Goal: Task Accomplishment & Management: Complete application form

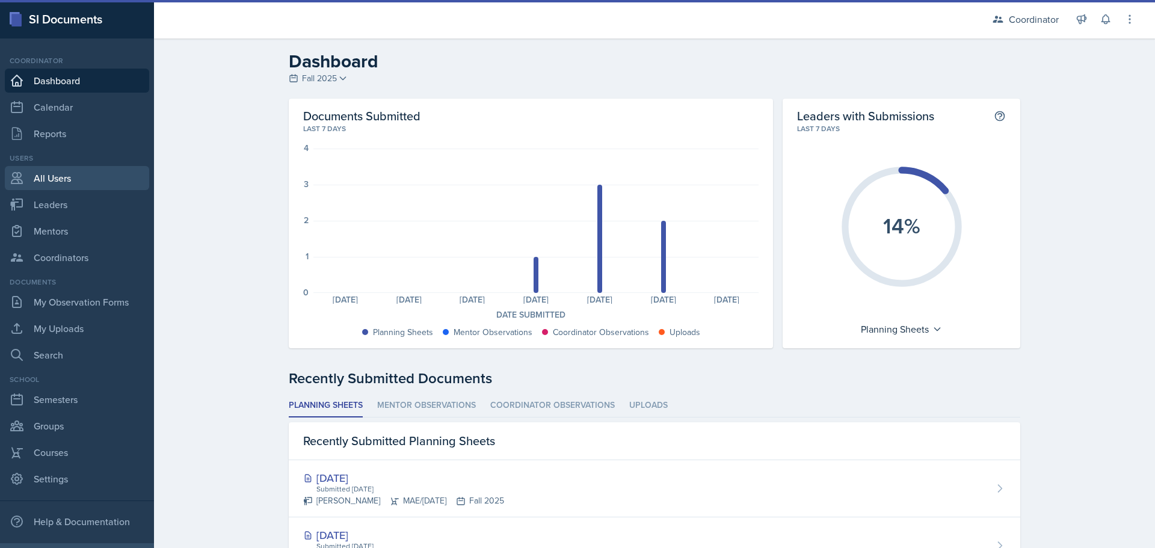
click at [41, 174] on link "All Users" at bounding box center [77, 178] width 144 height 24
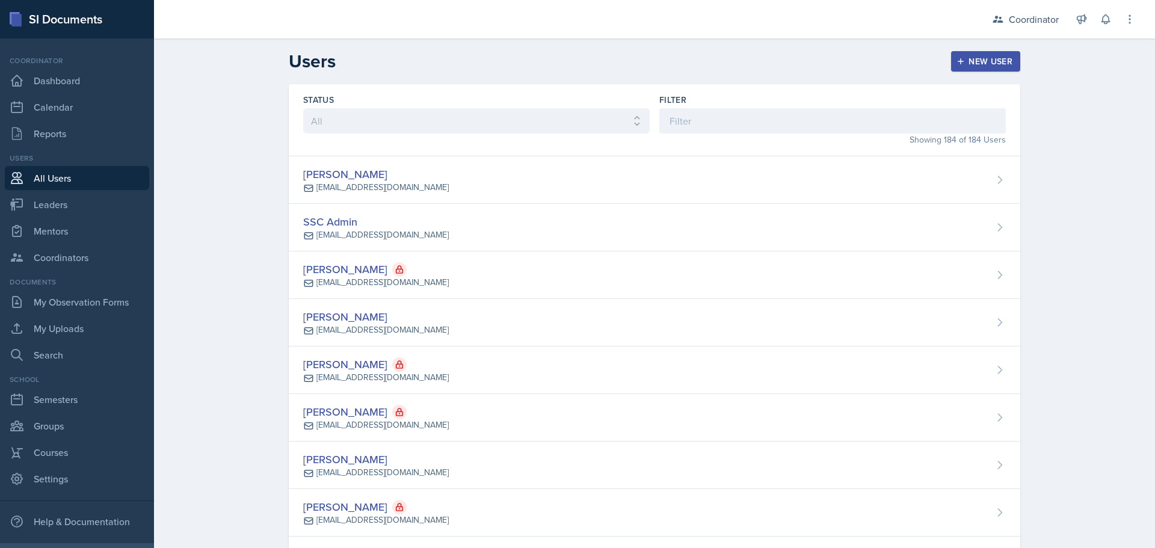
click at [985, 52] on button "New User" at bounding box center [985, 61] width 69 height 20
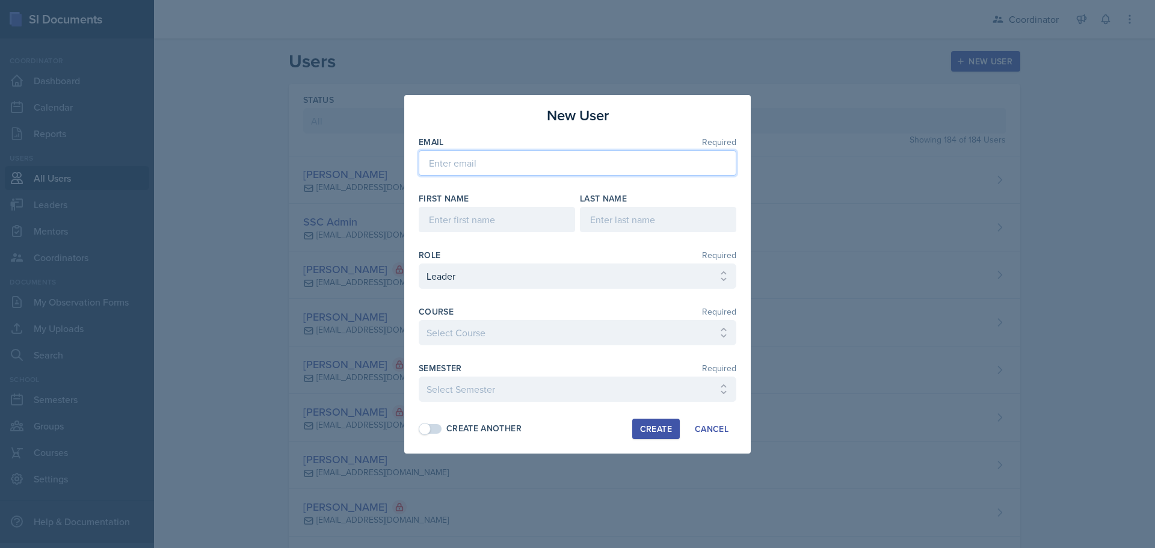
click at [419, 162] on input "email" at bounding box center [578, 162] width 318 height 25
paste input "pg0065@uah.edu"
type input "pg0065@uah.edu"
click at [463, 214] on input at bounding box center [497, 219] width 156 height 25
type input "Polina"
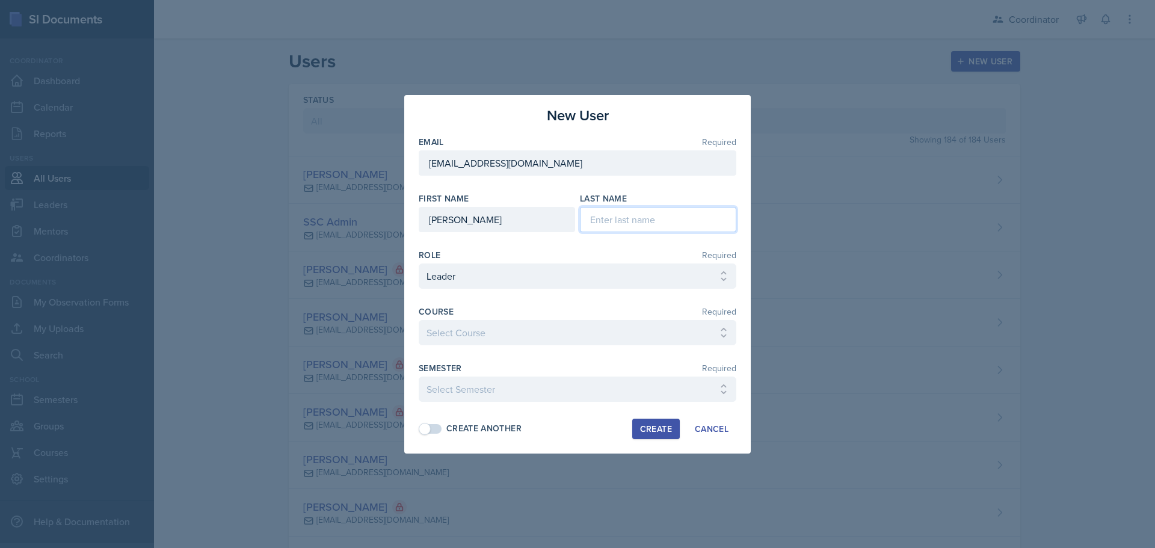
click at [633, 230] on input at bounding box center [658, 219] width 156 height 25
type input "Gracheva"
click at [557, 267] on select "Select Role Leader Mentor Coordinator" at bounding box center [578, 276] width 318 height 25
click at [419, 264] on select "Select Role Leader Mentor Coordinator" at bounding box center [578, 276] width 318 height 25
click at [484, 325] on select "Select Course ACC 211 ACC 212 ACC 307 BYS 119 BYS 215 BYS 300 CH 101 CH 121 CH …" at bounding box center [578, 332] width 318 height 25
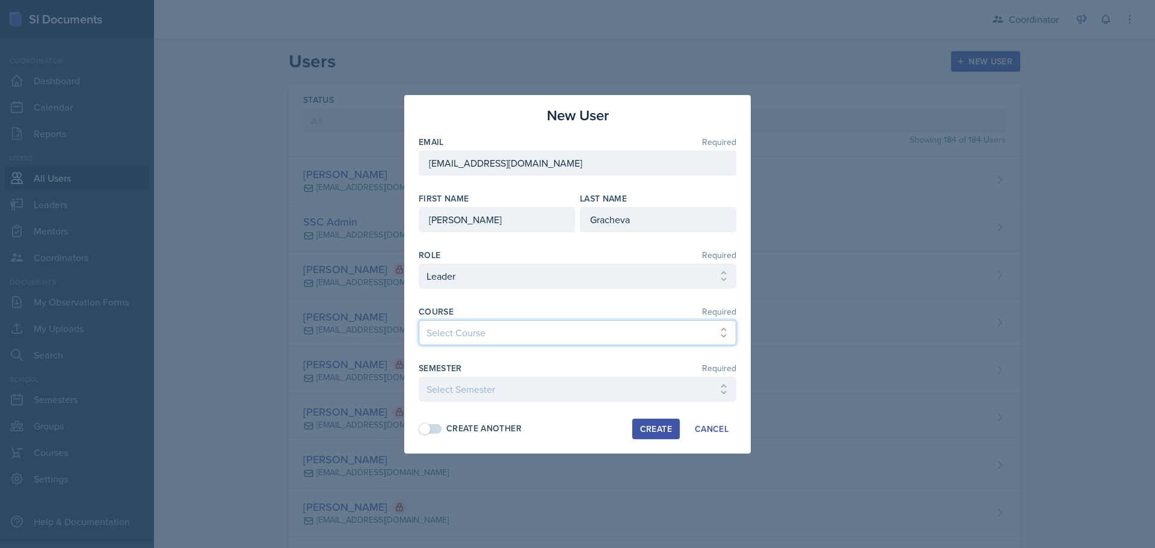
select select "e311161d-9862-4636-9c81-d48af42686b4"
click at [419, 320] on select "Select Course ACC 211 ACC 212 ACC 307 BYS 119 BYS 215 BYS 300 CH 101 CH 121 CH …" at bounding box center [578, 332] width 318 height 25
click at [445, 389] on select "Select Semester Fall 2025 Spring 2025 Fall 2024 Spring 2024 Fall 2023 Spring 20…" at bounding box center [578, 389] width 318 height 25
select select "19fb88f7-c89b-4031-b5a0-458fd49807a1"
click at [419, 377] on select "Select Semester Fall 2025 Spring 2025 Fall 2024 Spring 2024 Fall 2023 Spring 20…" at bounding box center [578, 389] width 318 height 25
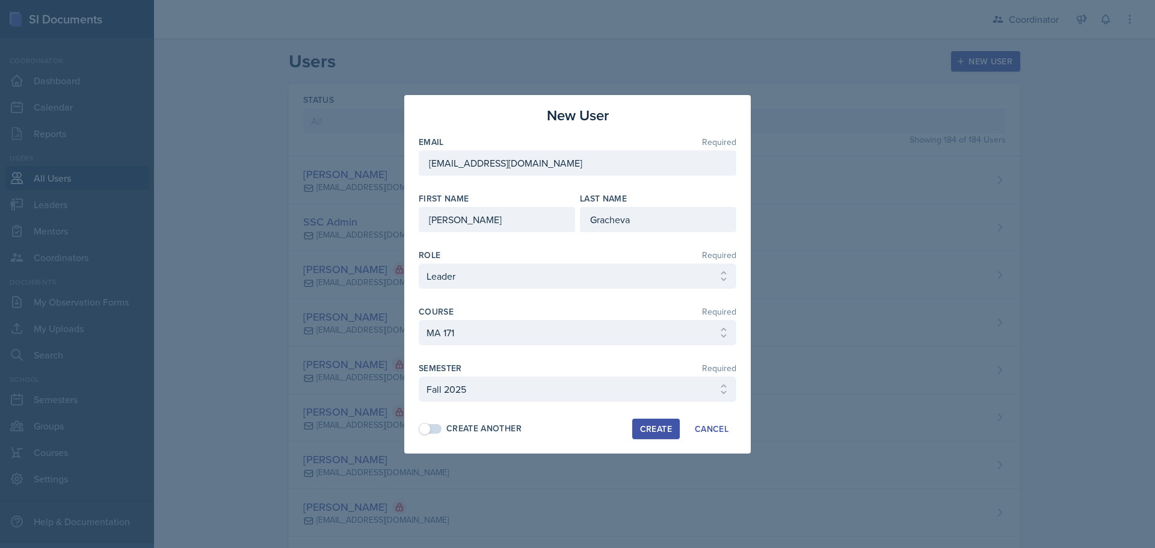
click at [642, 426] on div "Create" at bounding box center [656, 429] width 32 height 10
select select
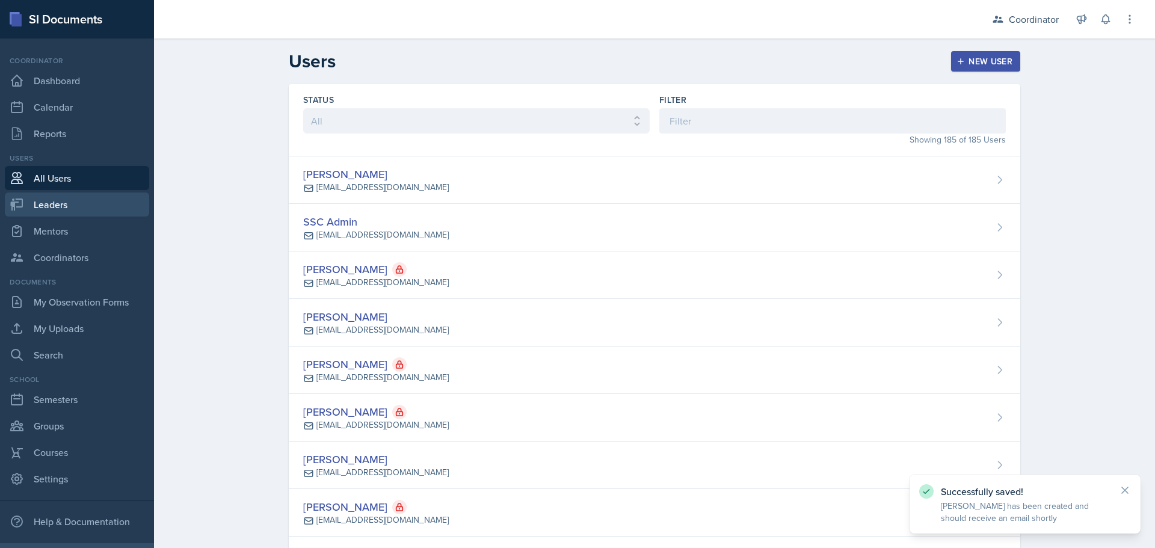
click at [66, 208] on link "Leaders" at bounding box center [77, 205] width 144 height 24
select select "19fb88f7-c89b-4031-b5a0-458fd49807a1"
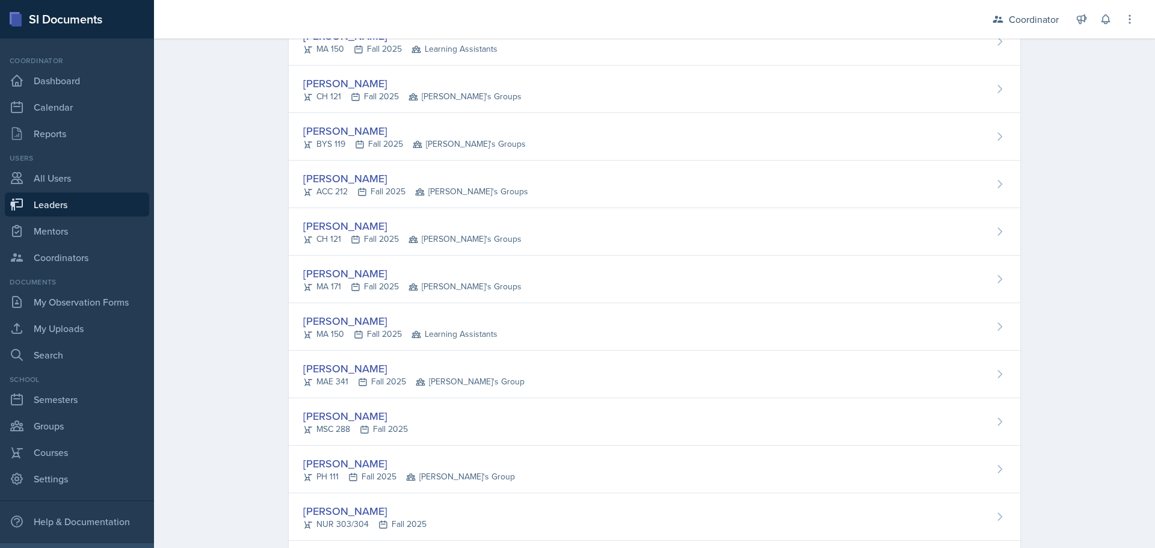
scroll to position [1681, 0]
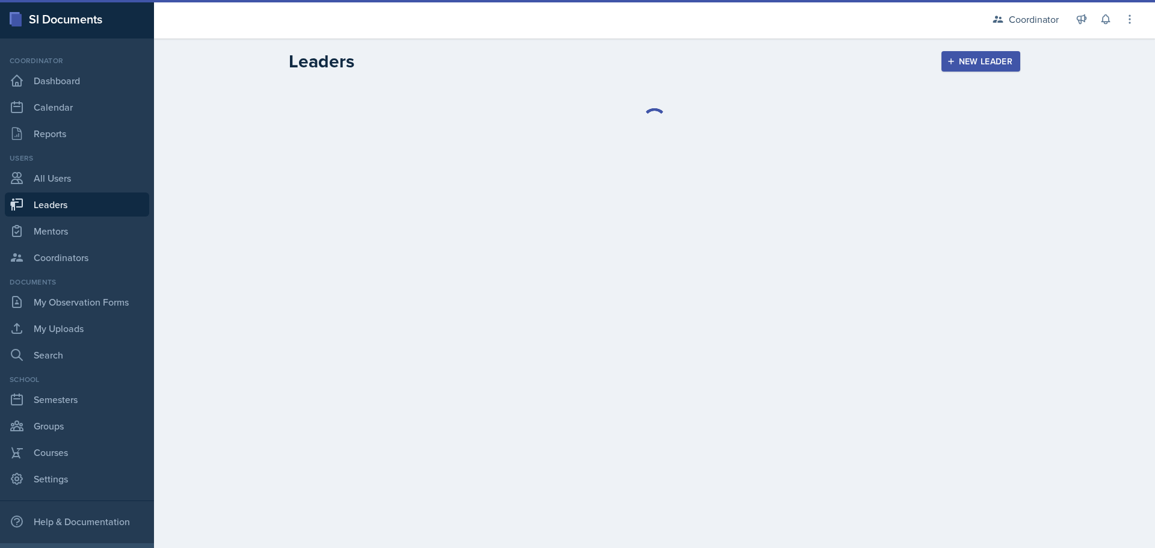
select select "19fb88f7-c89b-4031-b5a0-458fd49807a1"
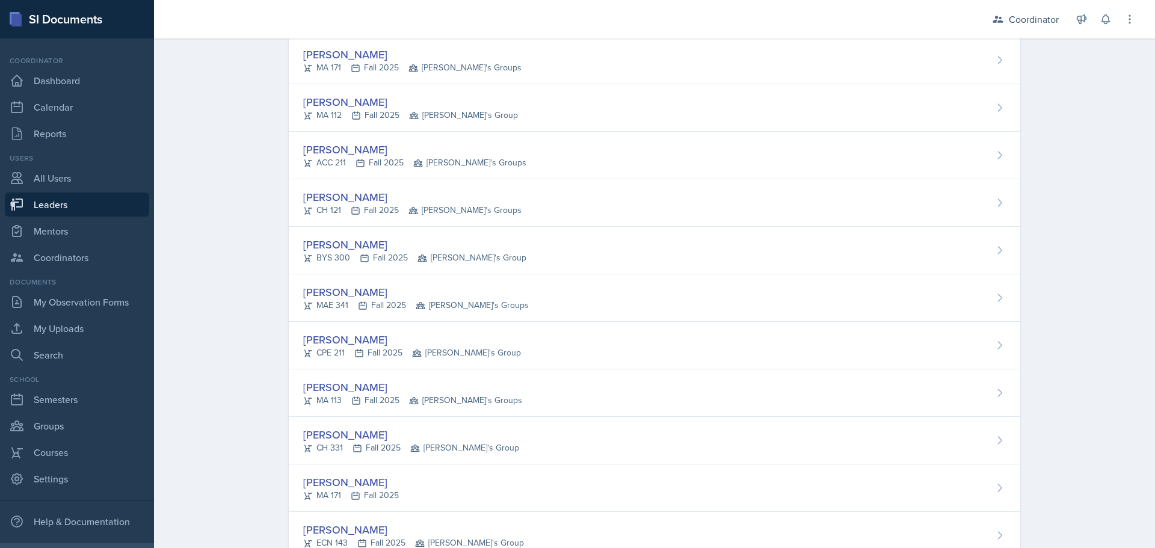
scroll to position [602, 0]
